Goal: Navigation & Orientation: Find specific page/section

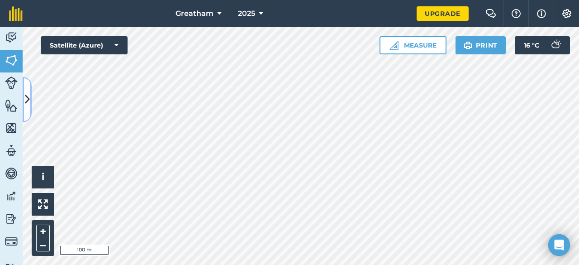
click at [30, 93] on button at bounding box center [27, 99] width 9 height 45
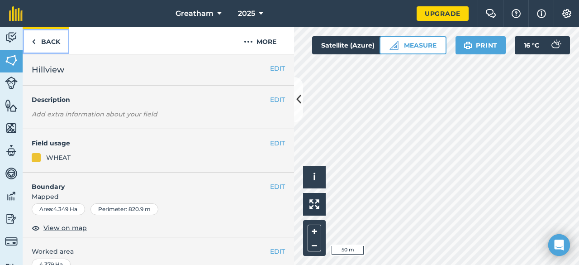
click at [50, 43] on link "Back" at bounding box center [46, 40] width 47 height 27
click at [55, 37] on link "Back" at bounding box center [46, 40] width 47 height 27
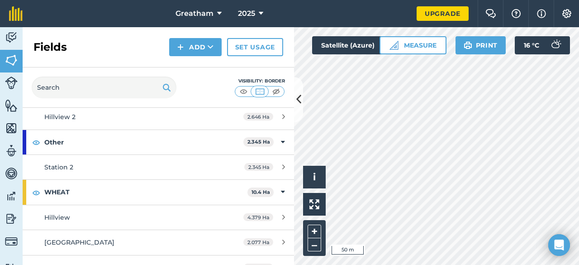
scroll to position [84, 0]
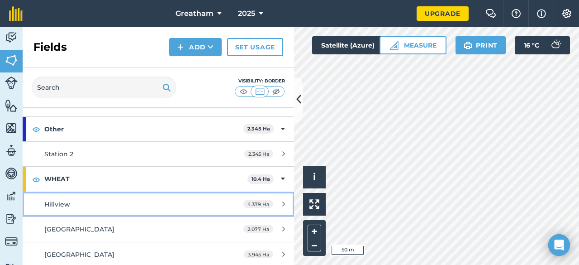
click at [100, 202] on div "Hillview" at bounding box center [129, 204] width 170 height 10
